Goal: Task Accomplishment & Management: Use online tool/utility

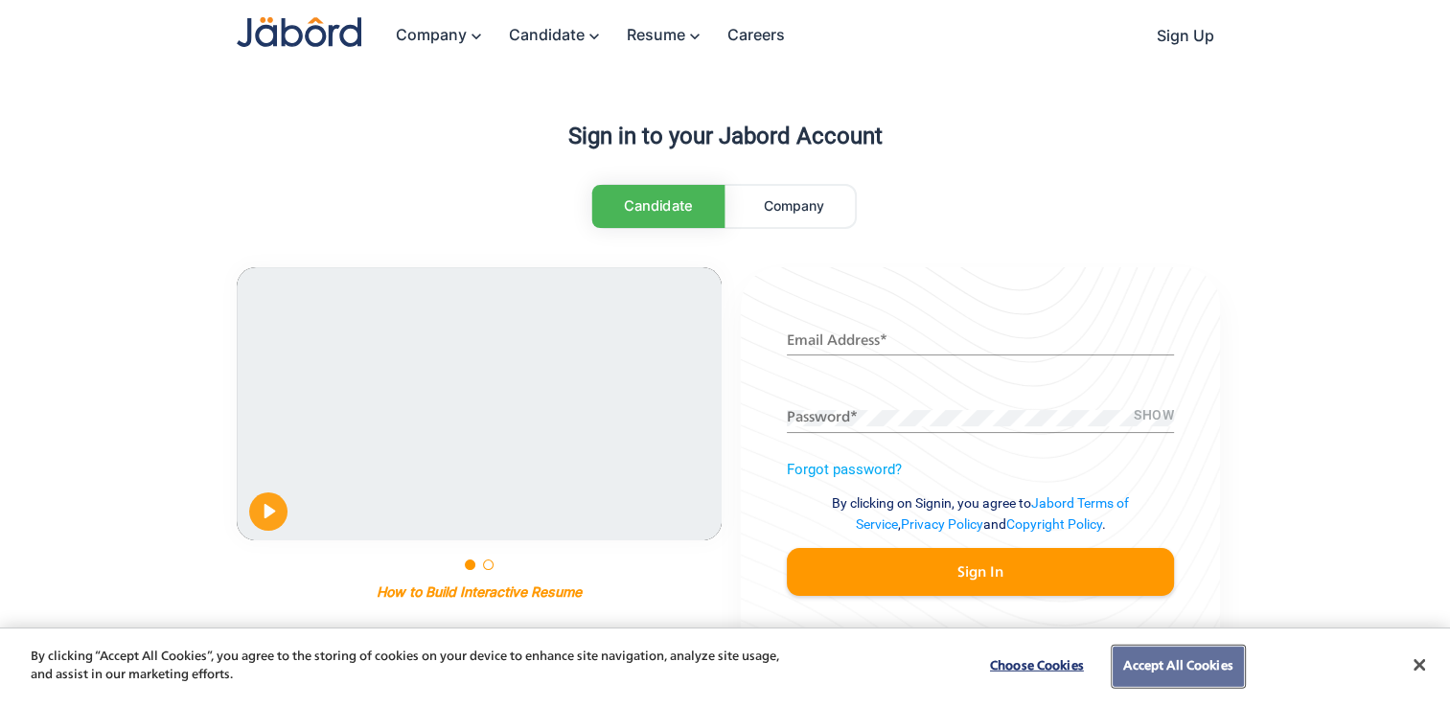
click at [1161, 670] on button "Accept All Cookies" at bounding box center [1177, 667] width 130 height 40
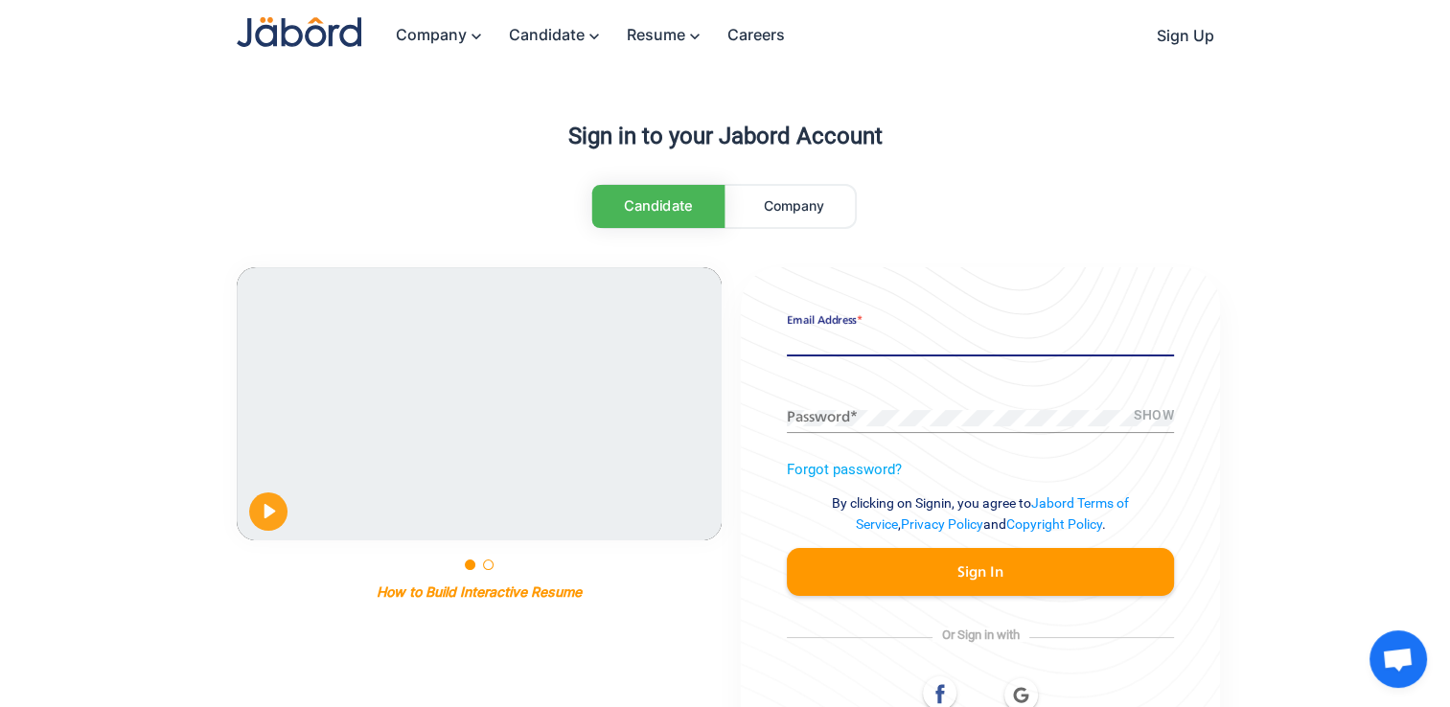
click at [917, 333] on input "Email Address *" at bounding box center [980, 341] width 387 height 16
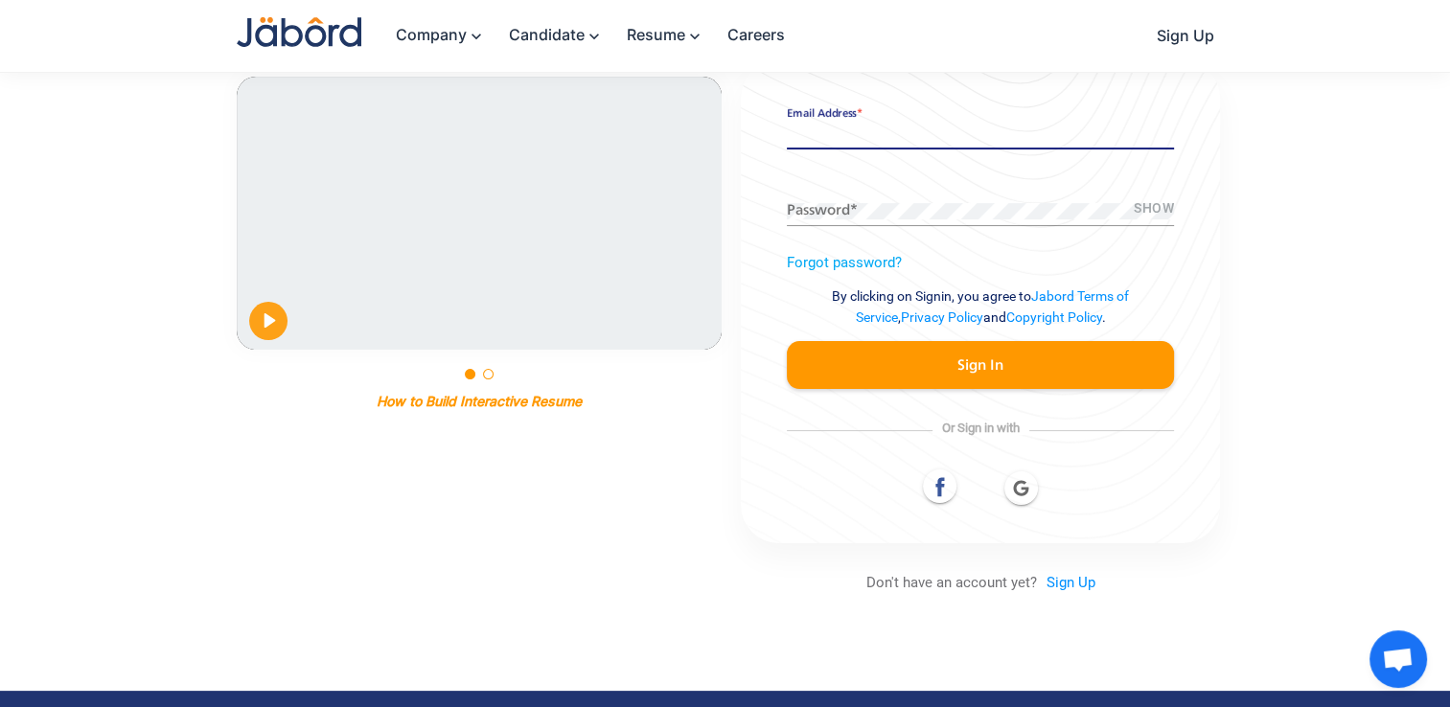
scroll to position [215, 0]
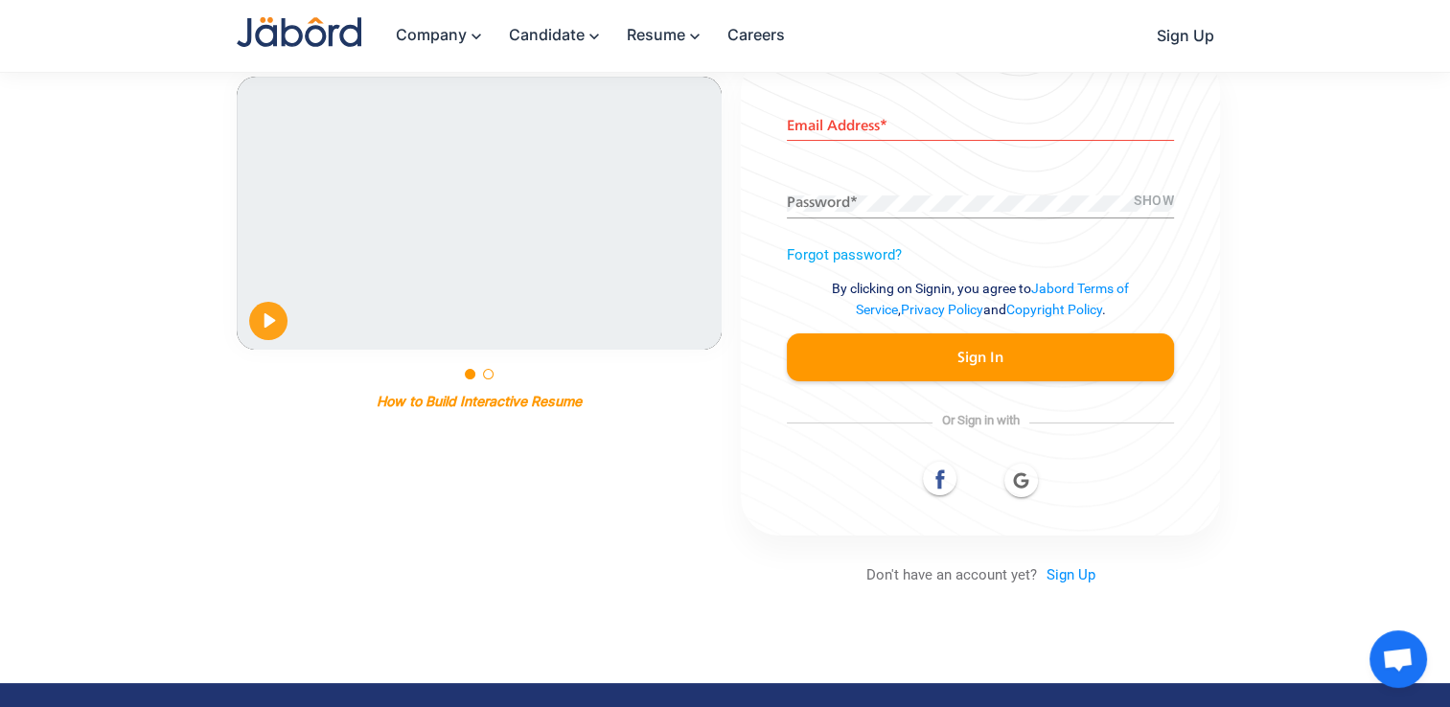
click at [943, 481] on icon at bounding box center [939, 479] width 22 height 22
click at [1019, 477] on div at bounding box center [980, 479] width 387 height 35
click at [758, 215] on mat-card "Email Address * SHOW Password * Forgot password? By clicking on Signin, you agr…" at bounding box center [980, 294] width 479 height 483
click at [755, 162] on mat-card "Email Address * SHOW Password * Forgot password? By clicking on Signin, you agr…" at bounding box center [980, 294] width 479 height 483
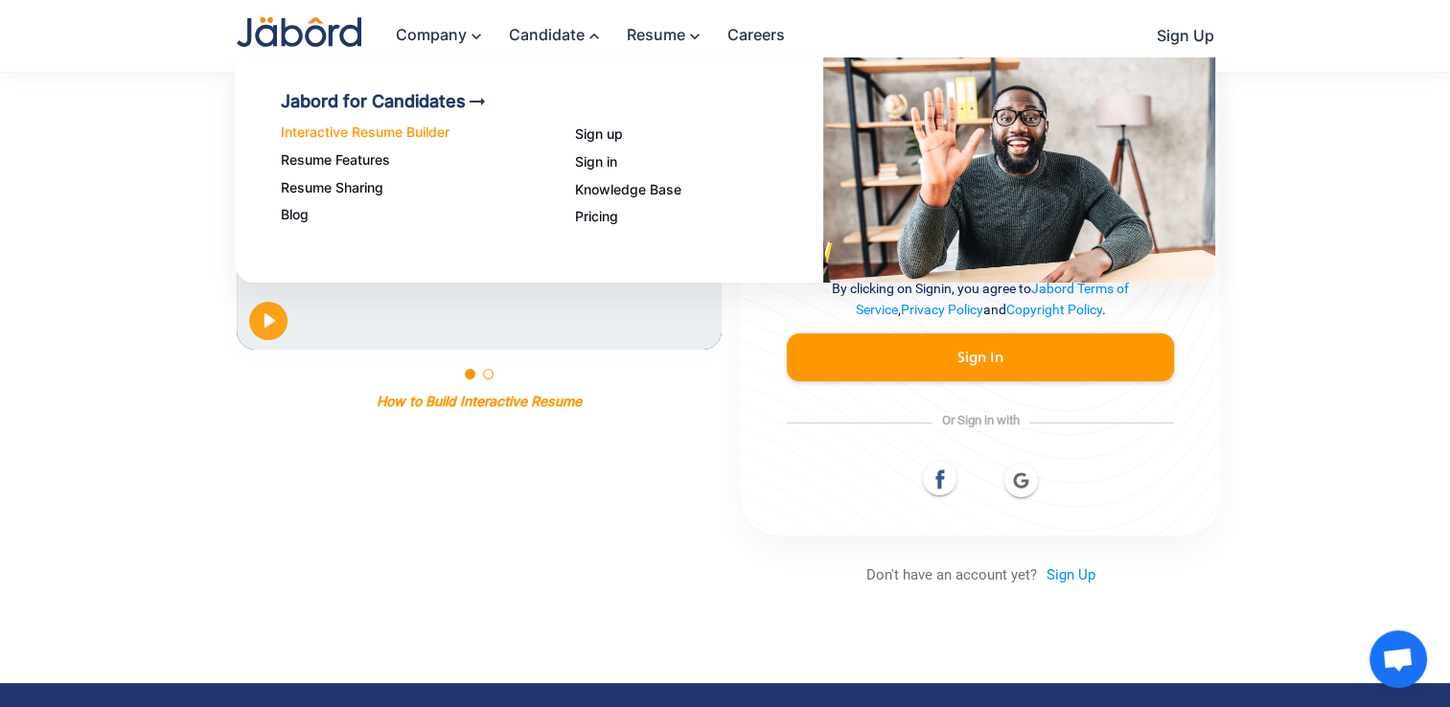
click at [372, 140] on link "Interactive Resume Builder" at bounding box center [405, 133] width 248 height 16
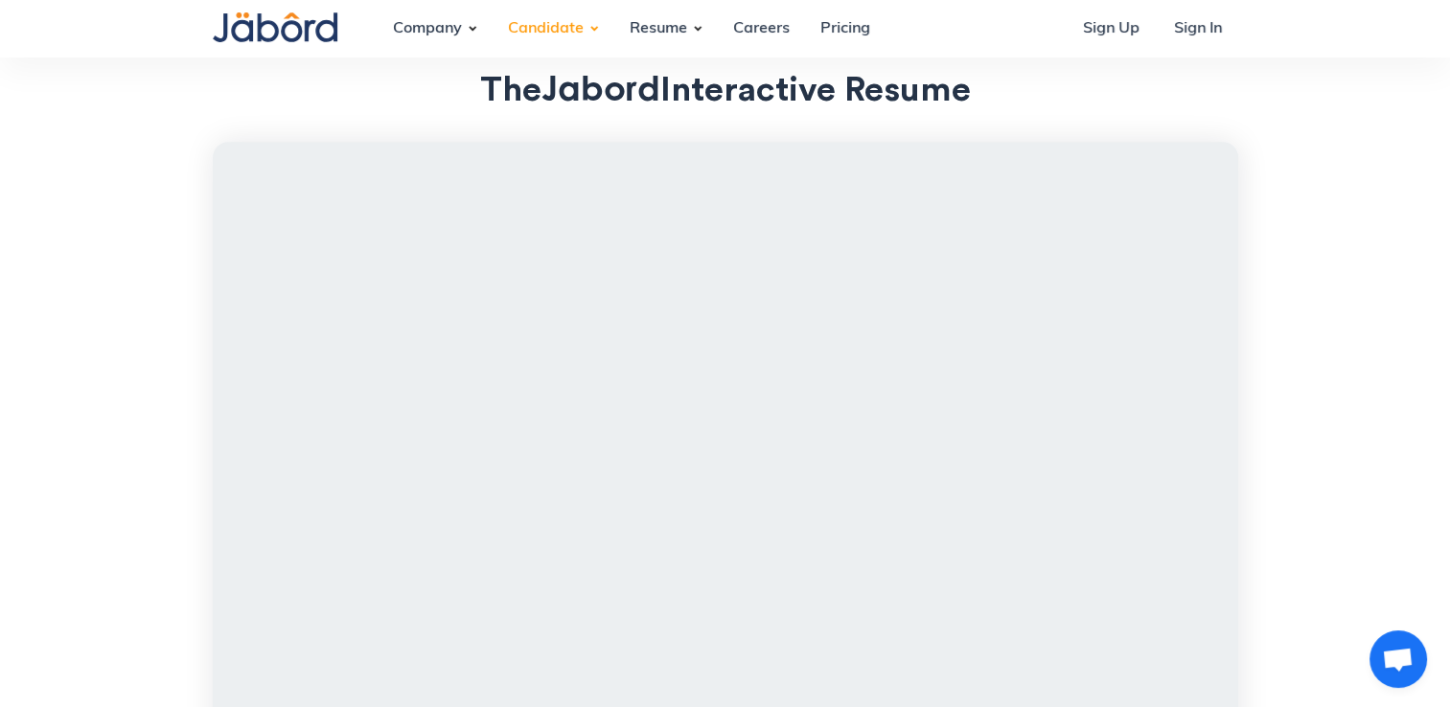
click at [139, 480] on section "The Jabord Interactive Resume" at bounding box center [725, 578] width 1450 height 1157
click at [142, 414] on section "The Jabord Interactive Resume" at bounding box center [725, 578] width 1450 height 1157
click at [128, 420] on section "The Jabord Interactive Resume" at bounding box center [725, 578] width 1450 height 1157
